Goal: Navigation & Orientation: Find specific page/section

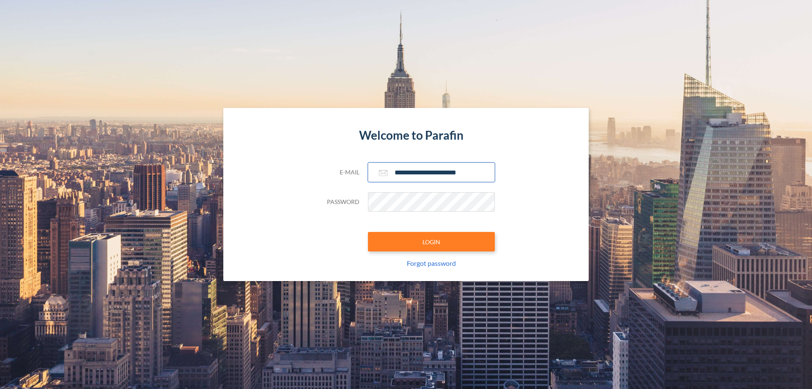
type input "**********"
click at [432, 242] on button "LOGIN" at bounding box center [431, 241] width 127 height 19
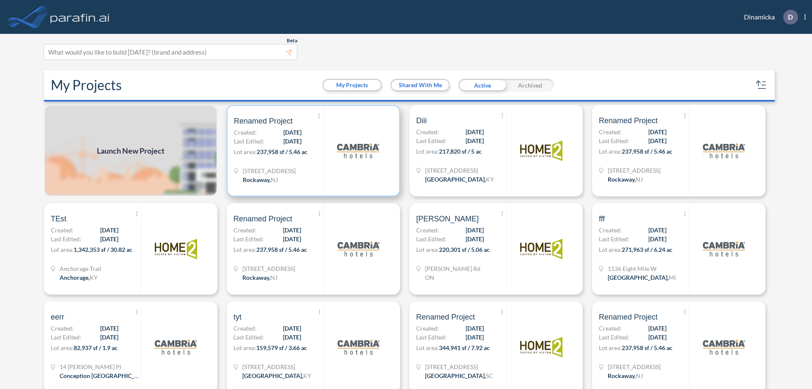
scroll to position [2, 0]
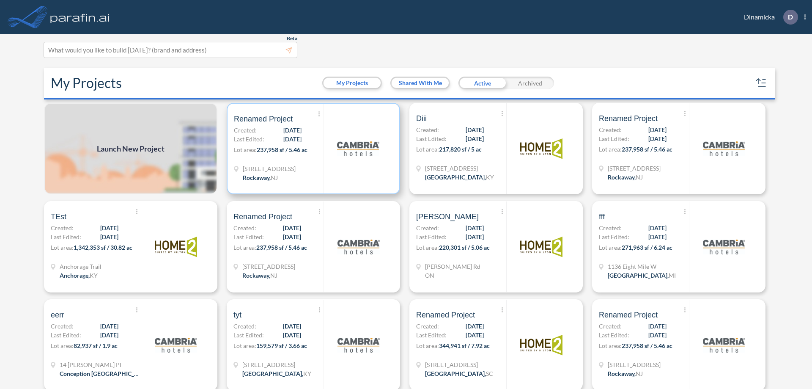
click at [312, 149] on p "Lot area: 237,958 sf / 5.46 ac" at bounding box center [279, 151] width 90 height 12
